Goal: Navigation & Orientation: Find specific page/section

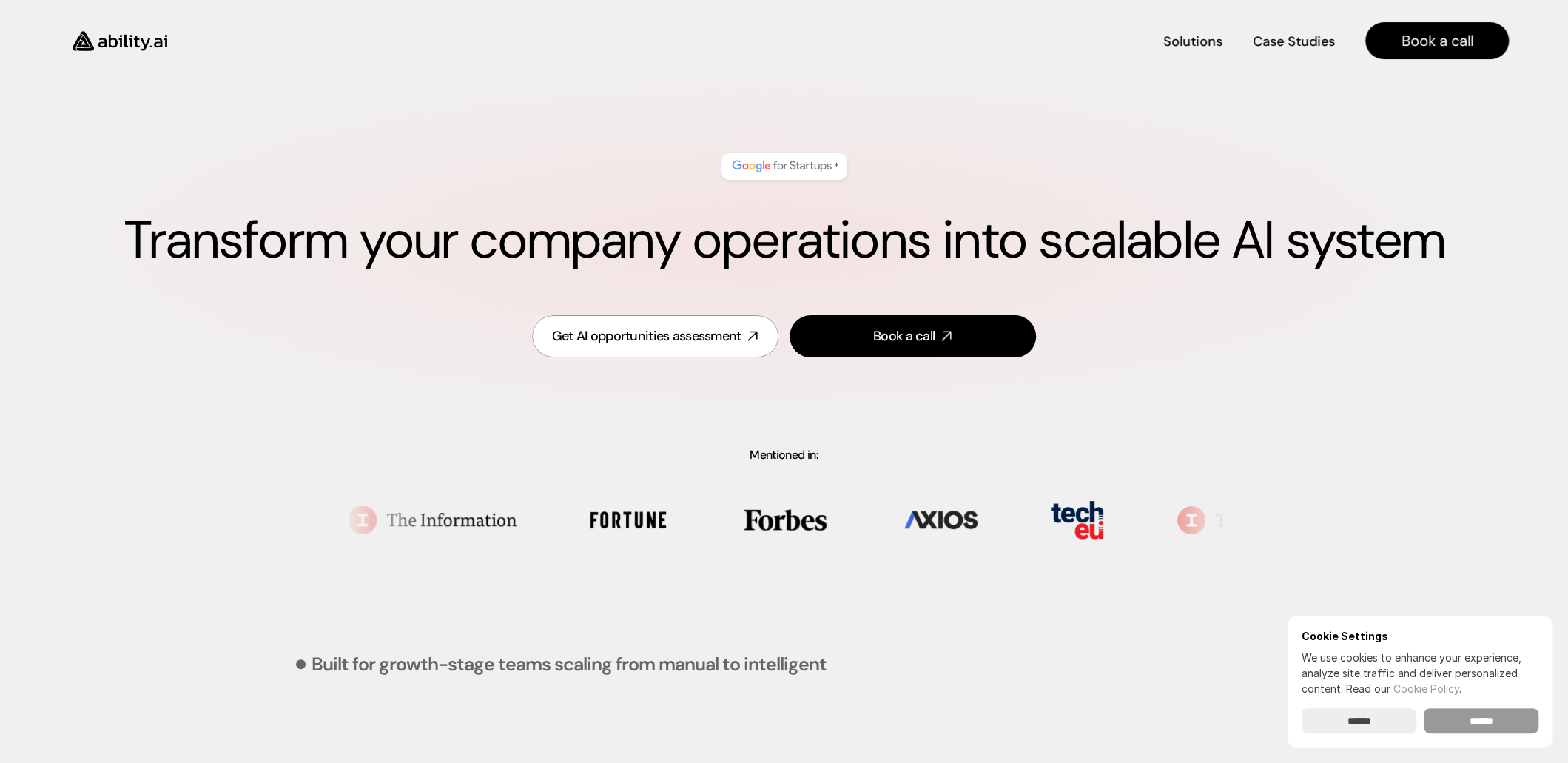
click at [1493, 720] on input "******" at bounding box center [1481, 721] width 115 height 25
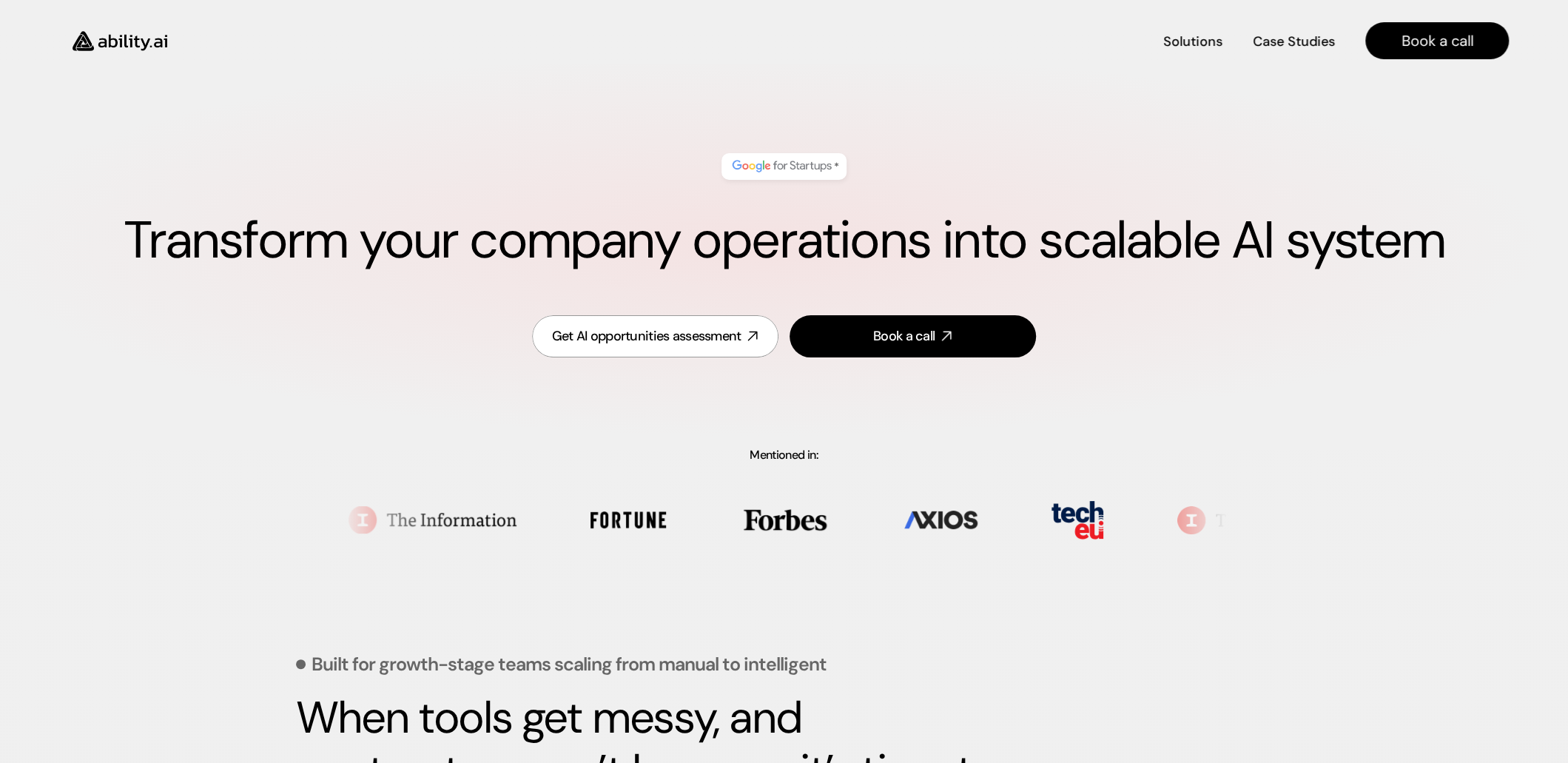
click at [139, 41] on img at bounding box center [120, 41] width 121 height 47
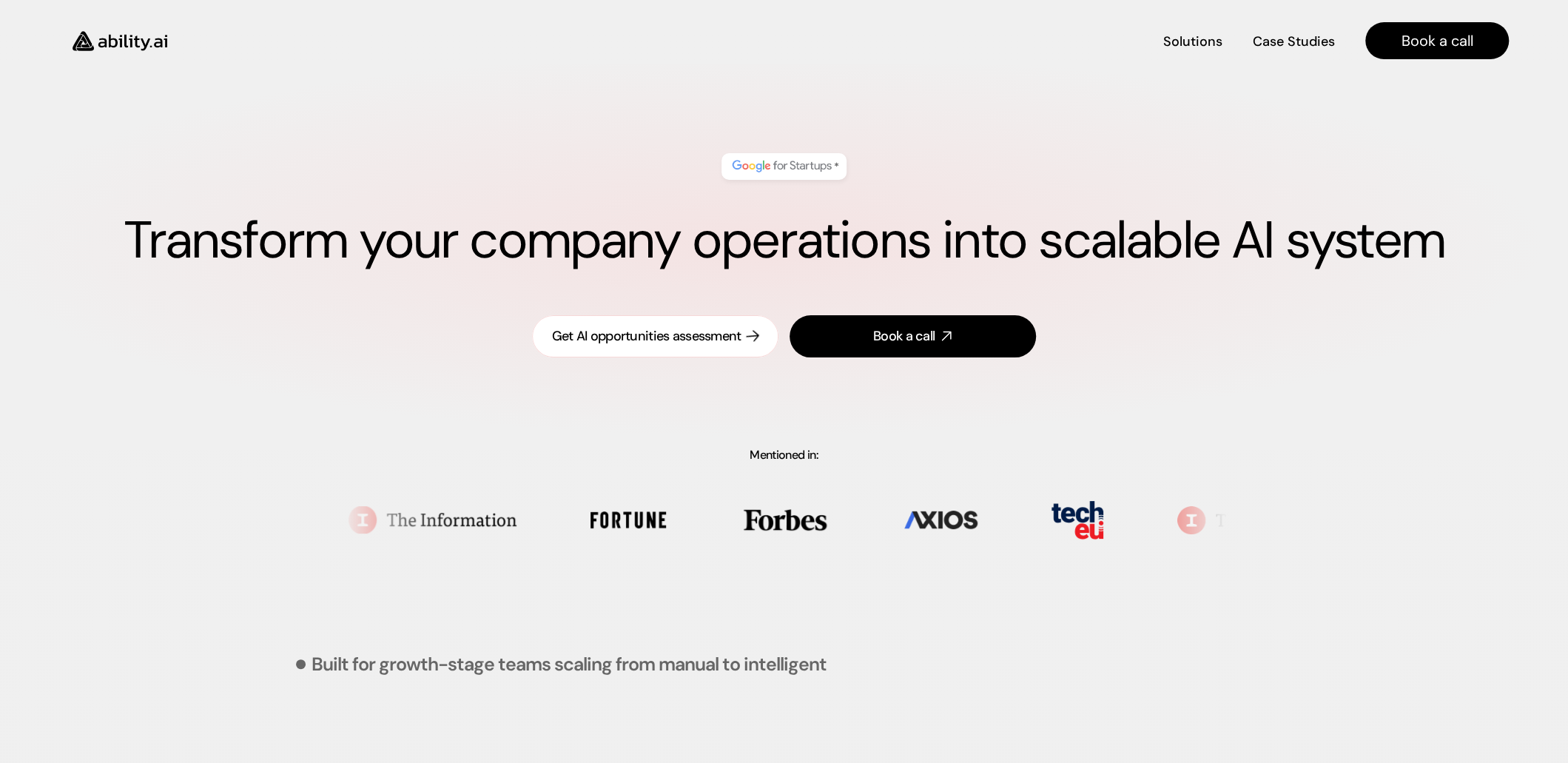
click at [658, 334] on div "Get AI opportunities assessment" at bounding box center [647, 337] width 189 height 18
click at [1199, 38] on h4 "Solutions" at bounding box center [1192, 43] width 56 height 18
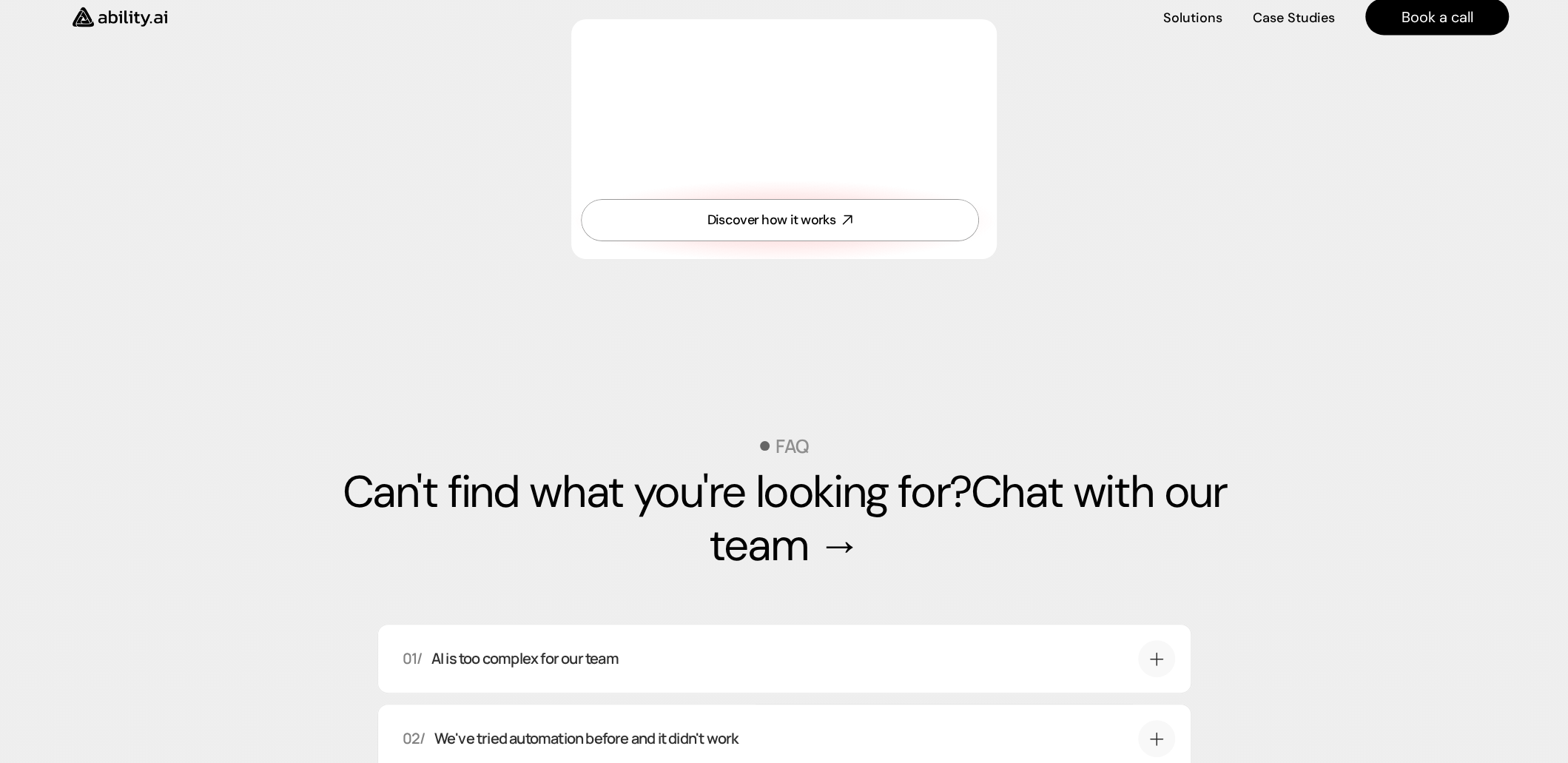
scroll to position [4719, 0]
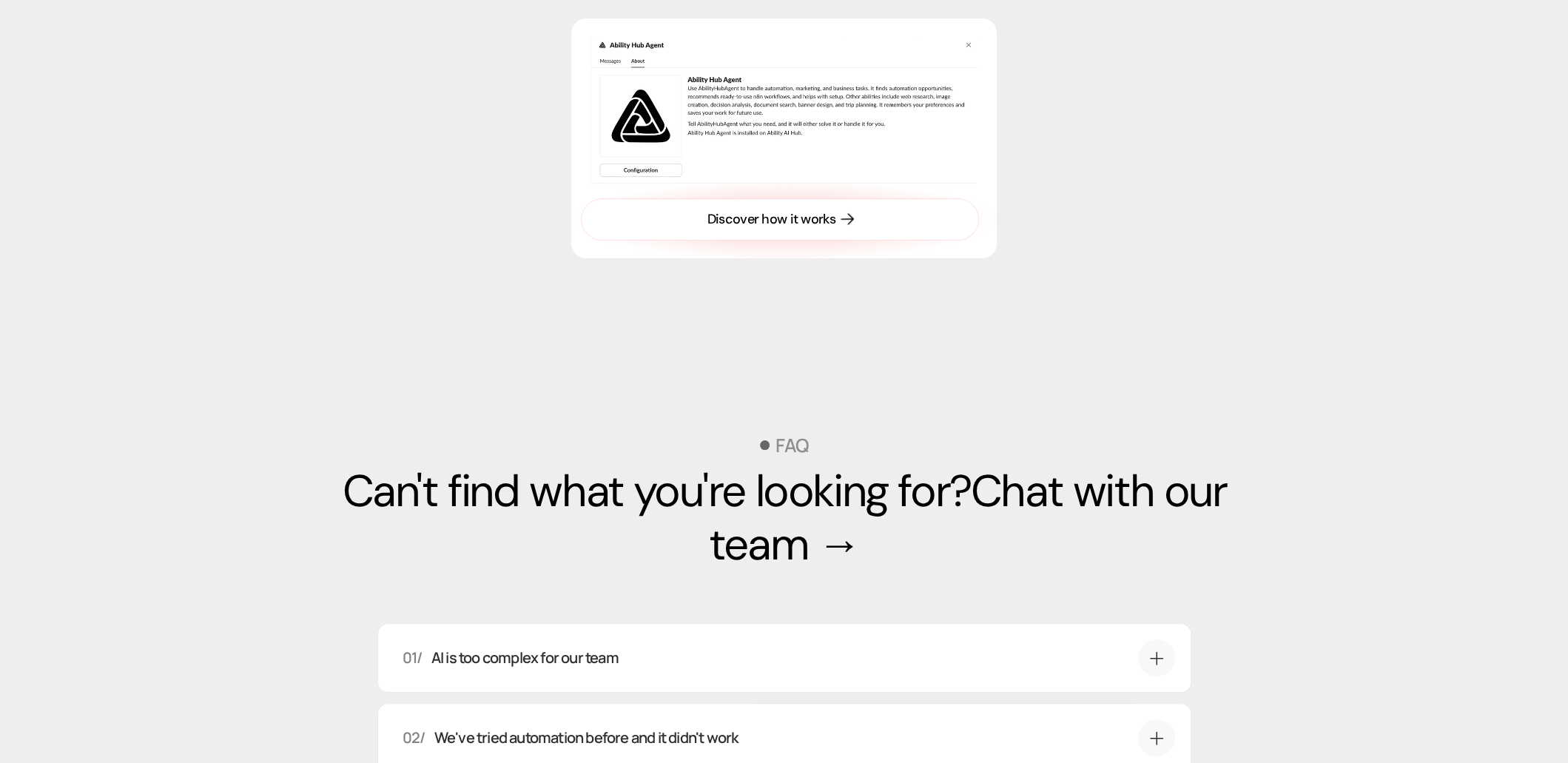
click at [740, 229] on div "Discover how it works" at bounding box center [771, 219] width 128 height 18
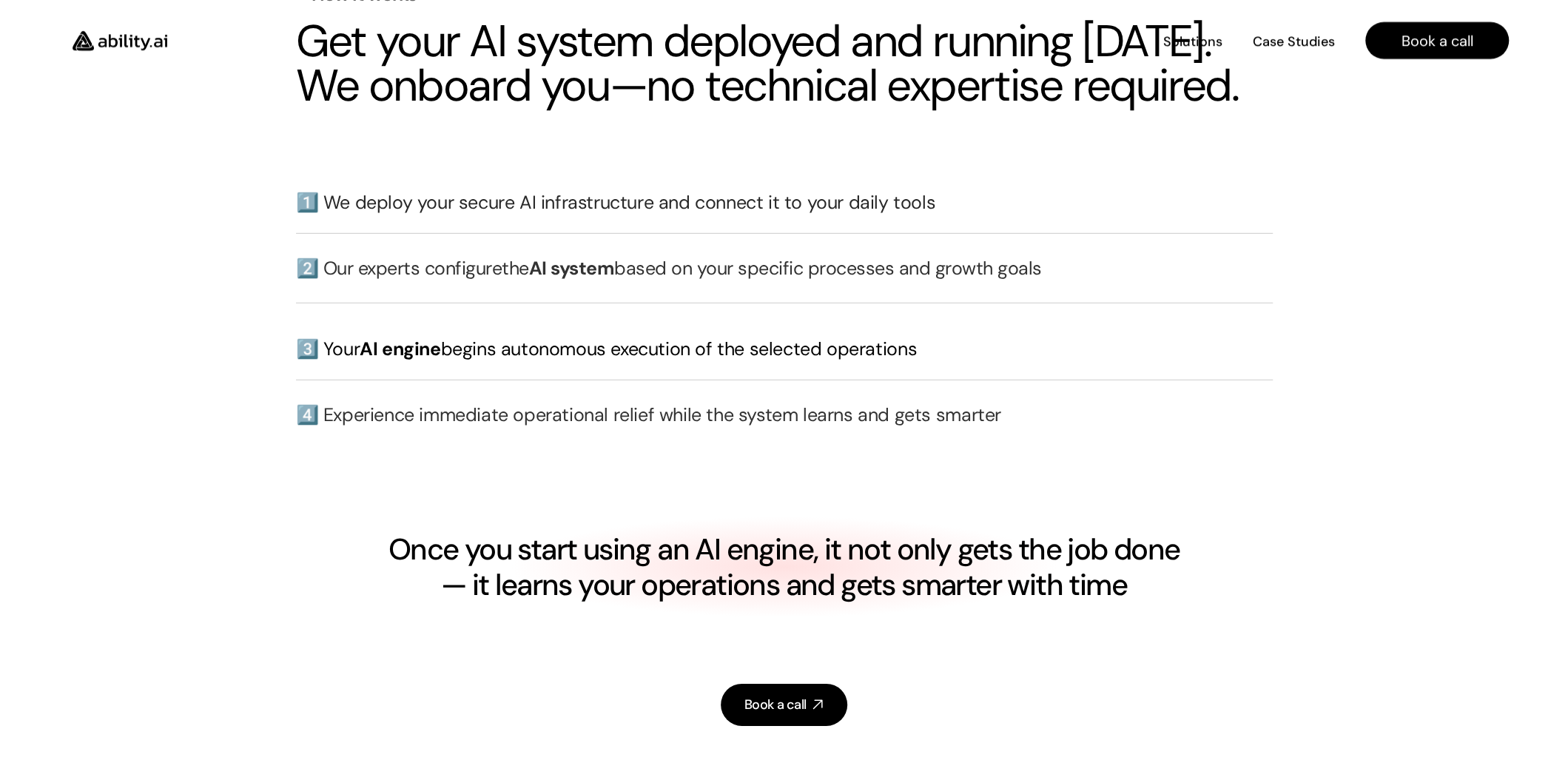
scroll to position [3539, 0]
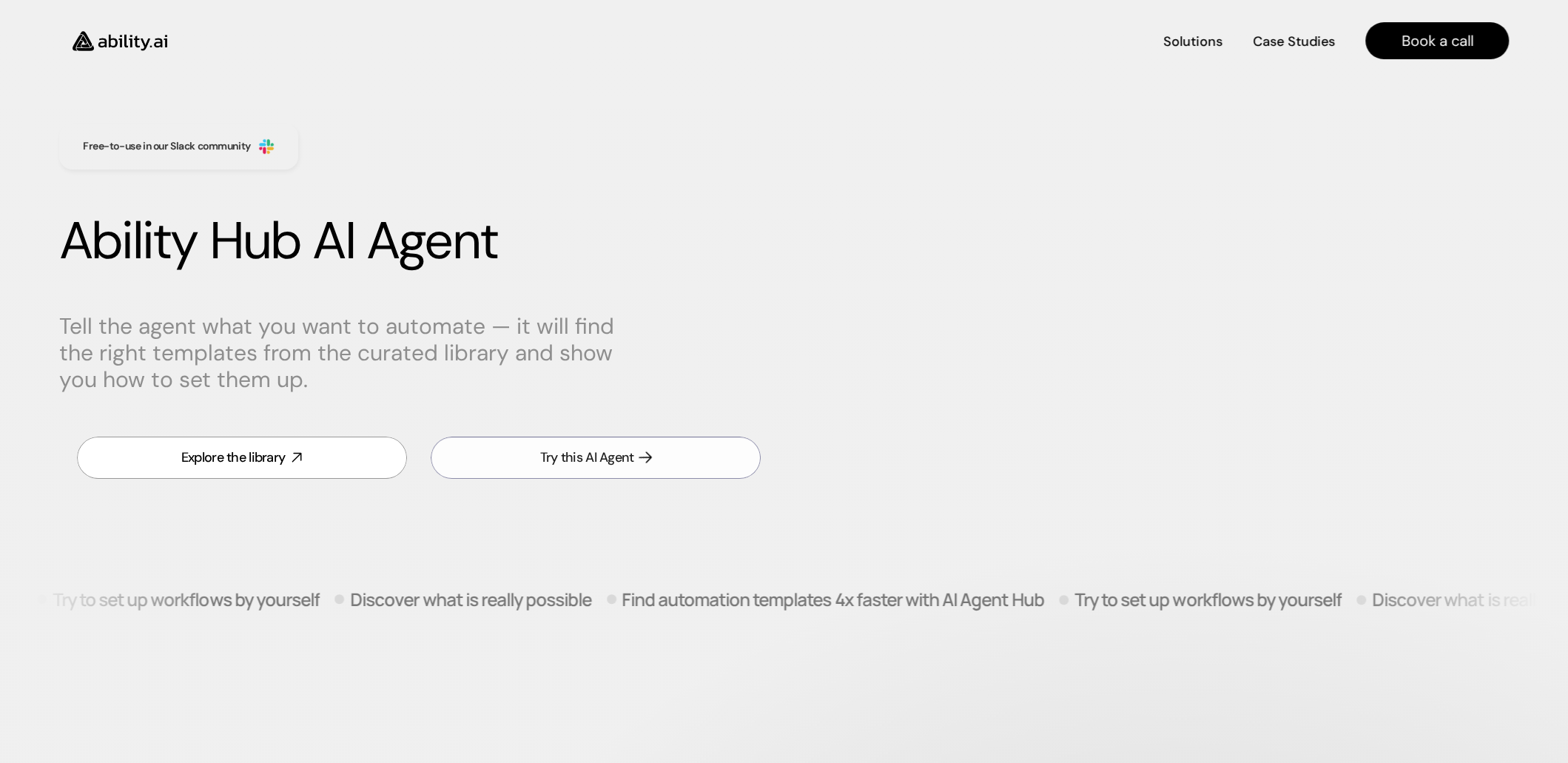
click at [592, 460] on div "Try this AI Agent" at bounding box center [587, 457] width 94 height 18
